Goal: Transaction & Acquisition: Purchase product/service

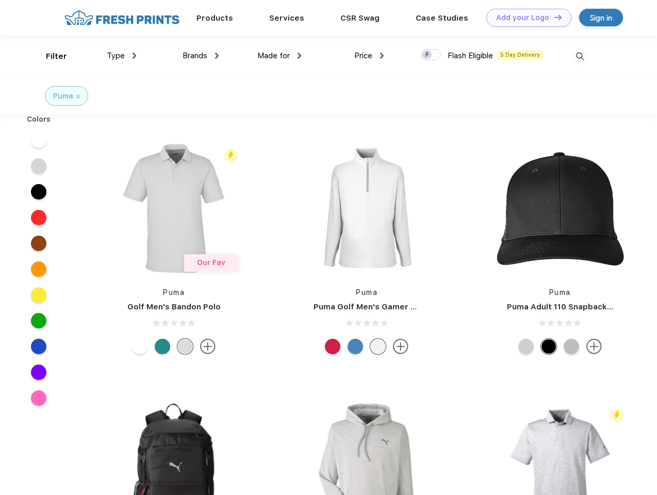
scroll to position [1, 0]
click at [525, 18] on link "Add your Logo Design Tool" at bounding box center [528, 18] width 85 height 18
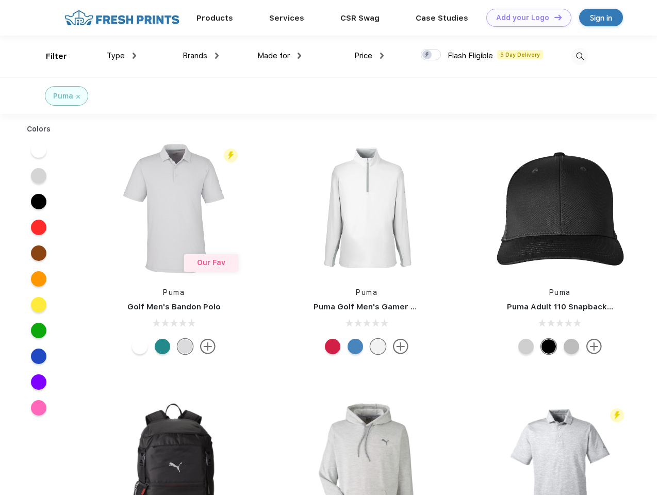
click at [0, 0] on div "Design Tool" at bounding box center [0, 0] width 0 height 0
click at [553, 17] on link "Add your Logo Design Tool" at bounding box center [528, 18] width 85 height 18
click at [50, 56] on div "Filter" at bounding box center [56, 57] width 21 height 12
click at [122, 56] on span "Type" at bounding box center [116, 55] width 18 height 9
click at [201, 56] on span "Brands" at bounding box center [195, 55] width 25 height 9
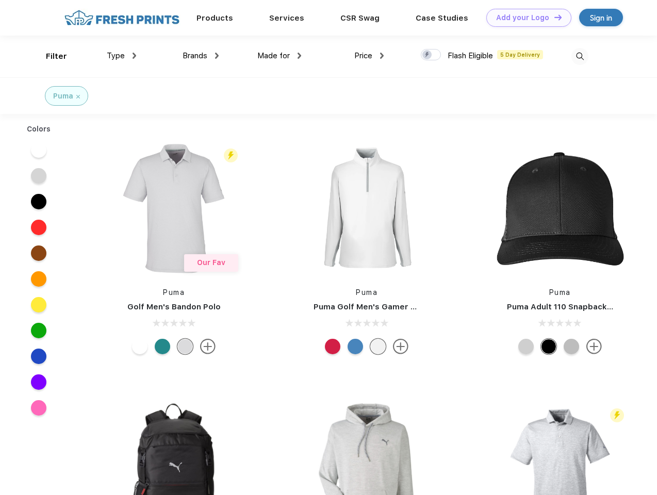
click at [280, 56] on span "Made for" at bounding box center [273, 55] width 32 height 9
click at [369, 56] on span "Price" at bounding box center [363, 55] width 18 height 9
click at [431, 55] on div at bounding box center [431, 54] width 20 height 11
click at [428, 55] on input "checkbox" at bounding box center [424, 51] width 7 height 7
click at [580, 56] on img at bounding box center [580, 56] width 17 height 17
